Goal: Check status: Check status

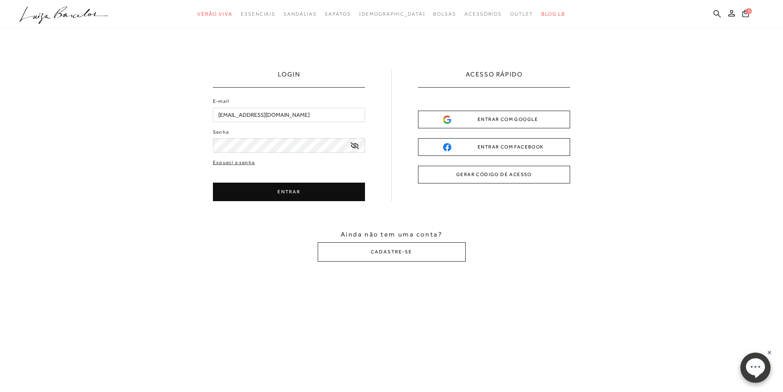
click at [290, 193] on button "ENTRAR" at bounding box center [289, 192] width 152 height 18
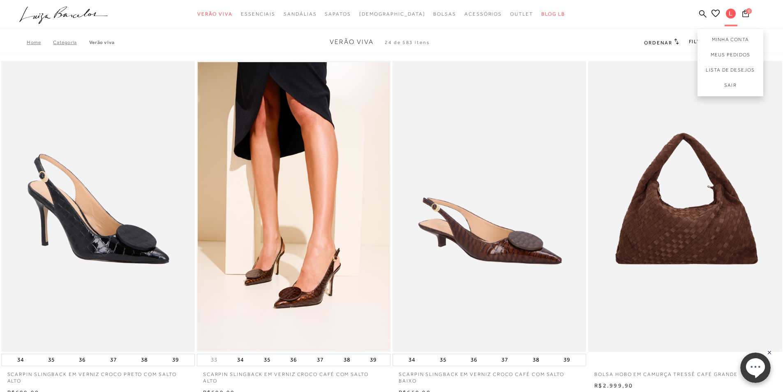
click at [729, 12] on span "L" at bounding box center [731, 14] width 10 height 10
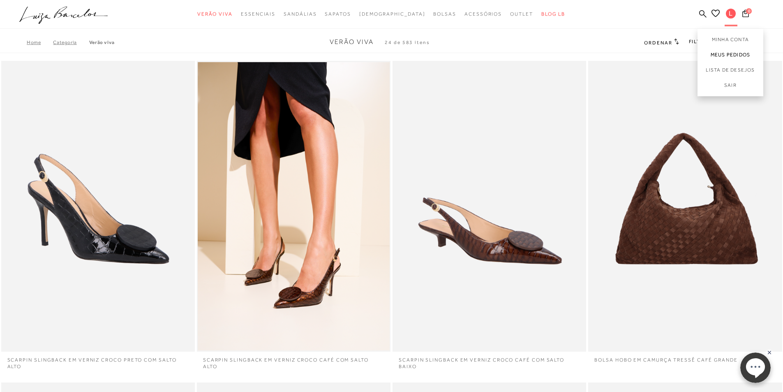
click at [724, 55] on link "Meus Pedidos" at bounding box center [731, 54] width 66 height 15
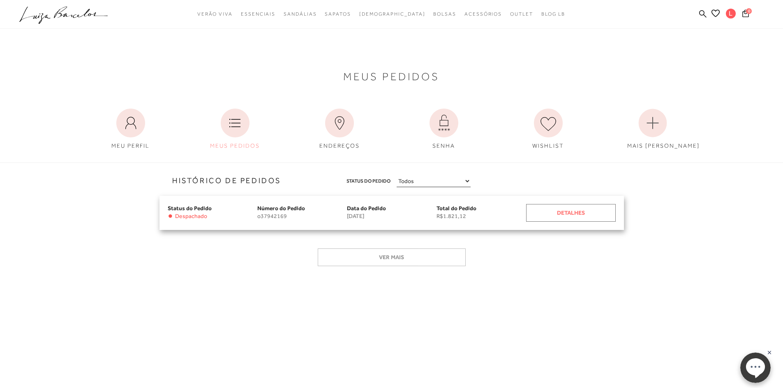
click at [573, 213] on div "Detalhes" at bounding box center [571, 213] width 90 height 18
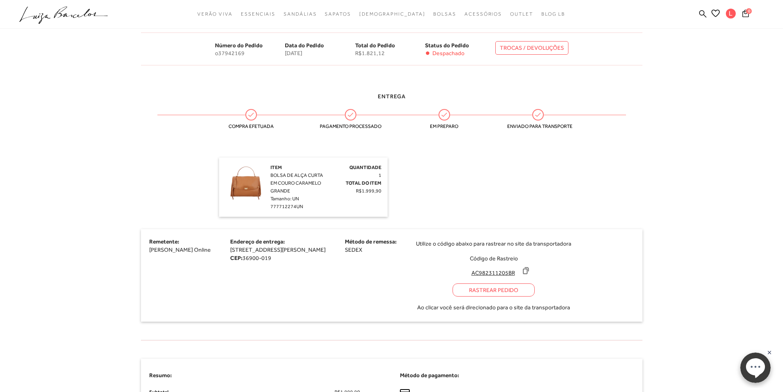
scroll to position [164, 0]
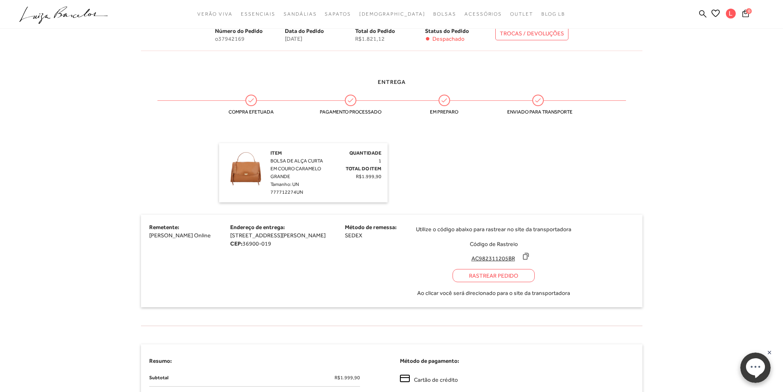
click at [504, 275] on div "Rastrear Pedido" at bounding box center [494, 275] width 82 height 13
click at [529, 255] on icon at bounding box center [525, 256] width 5 height 6
click at [530, 255] on icon at bounding box center [526, 256] width 8 height 8
